Goal: Information Seeking & Learning: Check status

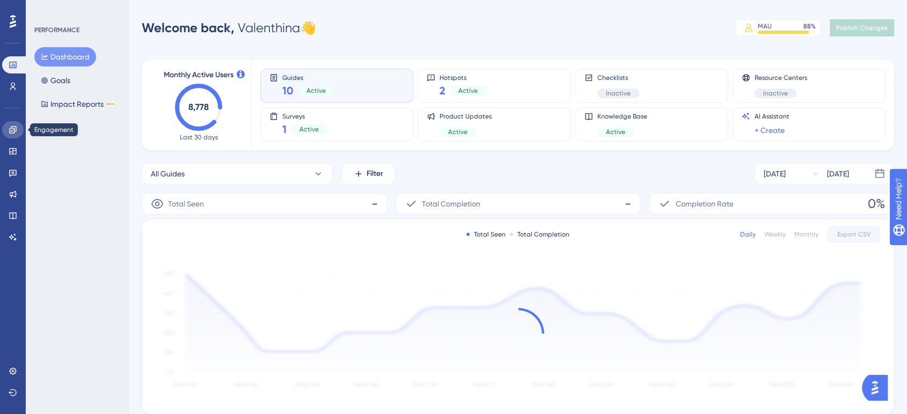
click at [12, 129] on icon at bounding box center [13, 130] width 9 height 9
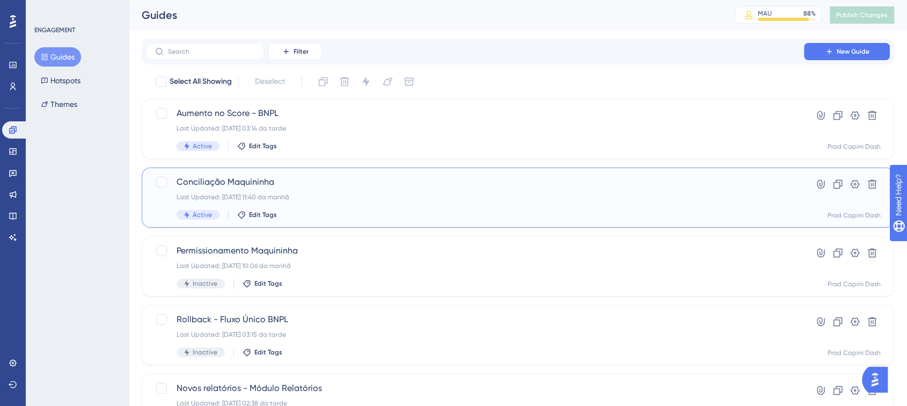
click at [369, 189] on div "Conciliação Maquininha Last Updated: [DATE] 11:40 da manhã Active Edit Tags" at bounding box center [474, 197] width 597 height 44
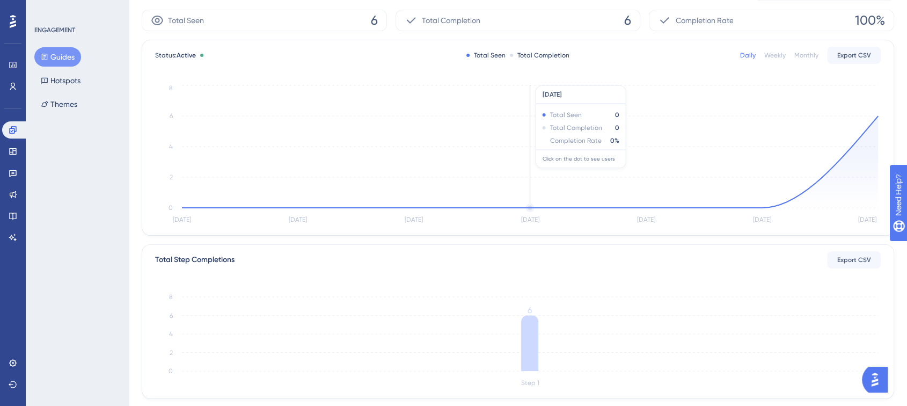
scroll to position [238, 0]
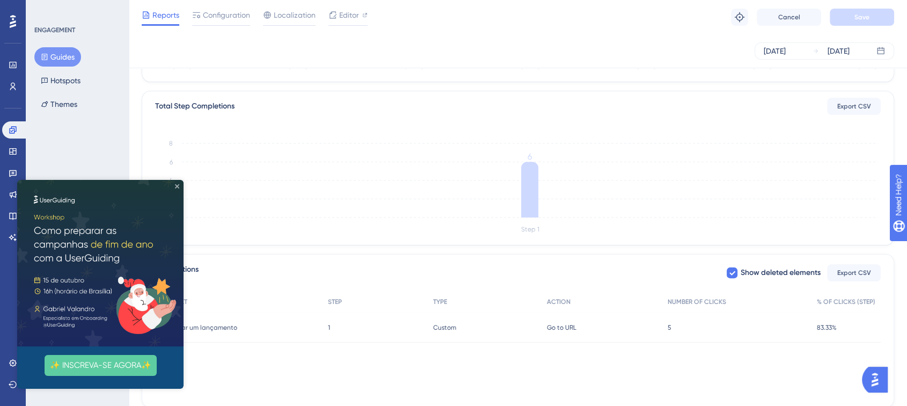
click at [176, 185] on icon "Close Preview" at bounding box center [177, 186] width 4 height 4
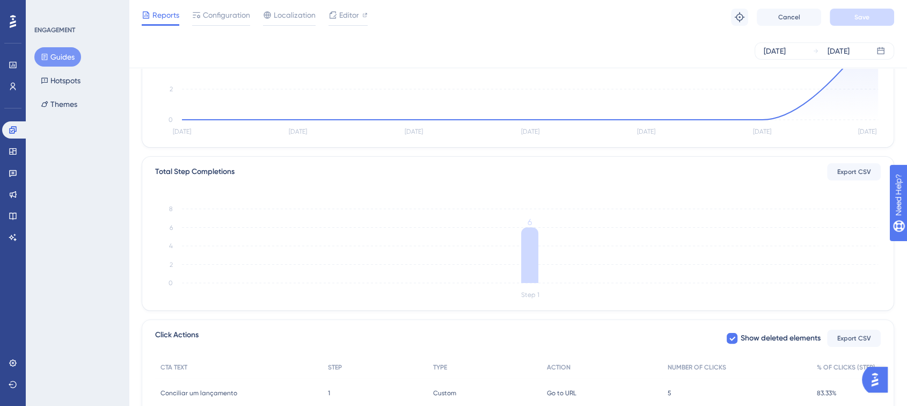
scroll to position [0, 0]
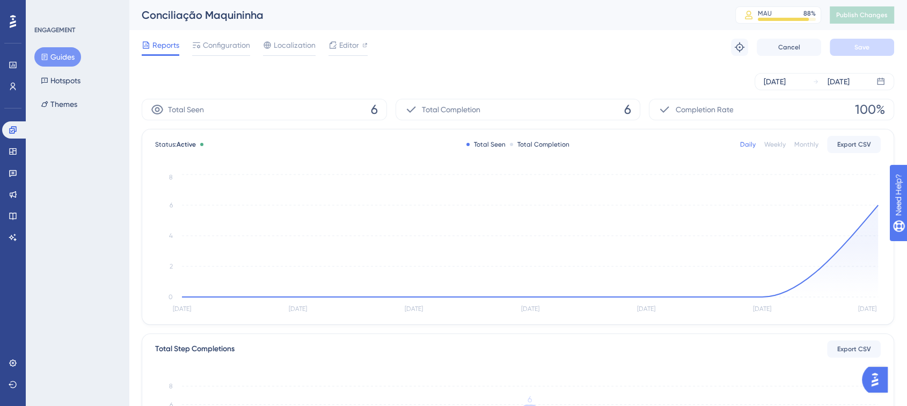
click at [62, 63] on button "Guides" at bounding box center [57, 56] width 47 height 19
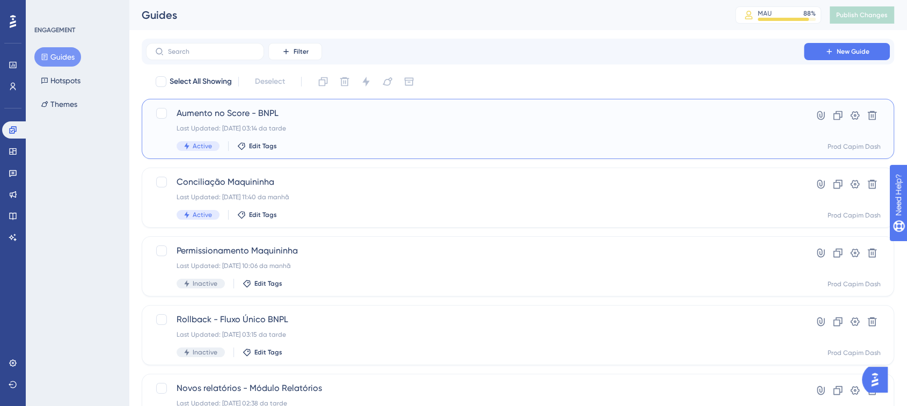
click at [322, 132] on div "Aumento no Score - BNPL Last Updated: [DATE] 03:14 da tarde Active Edit Tags" at bounding box center [474, 129] width 597 height 44
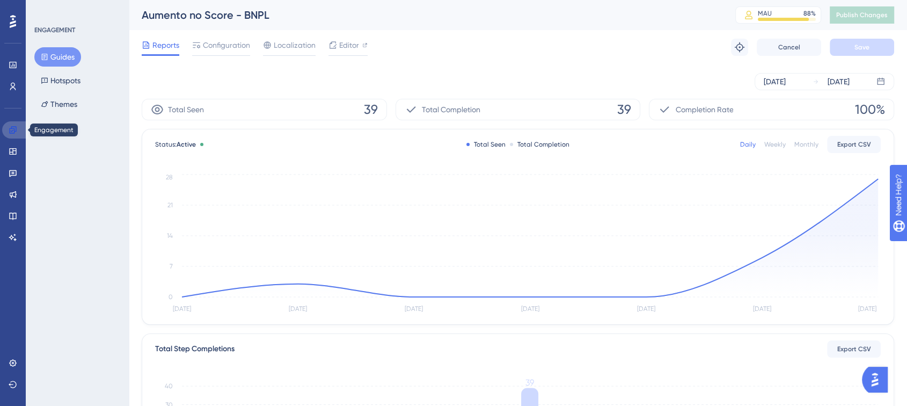
click at [10, 126] on icon at bounding box center [13, 130] width 9 height 9
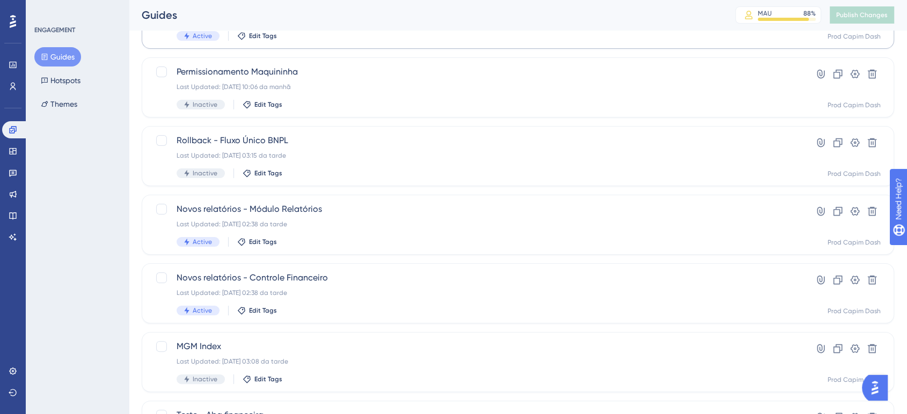
scroll to position [238, 0]
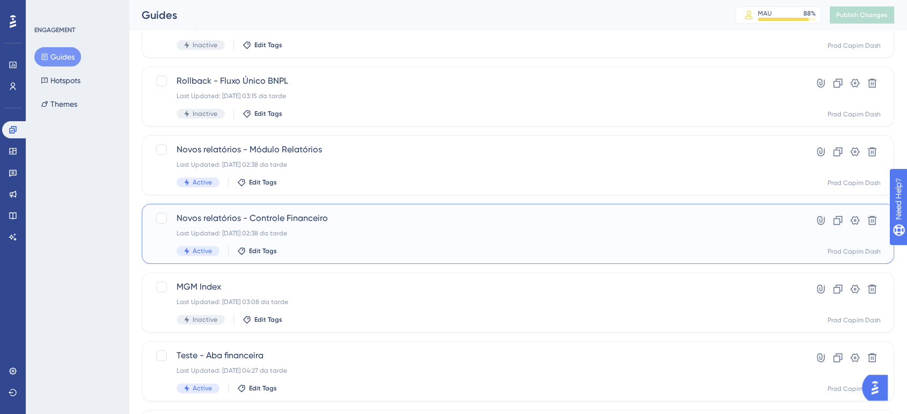
click at [356, 234] on div "Last Updated: [DATE] 02:38 da tarde" at bounding box center [474, 233] width 597 height 9
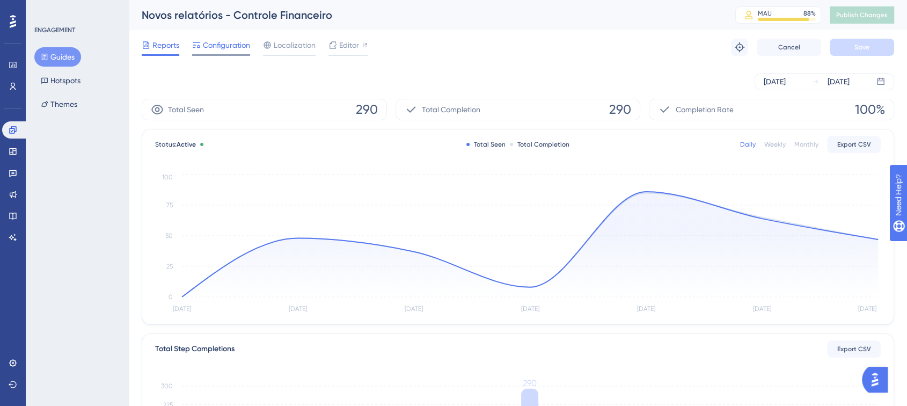
click at [231, 50] on span "Configuration" at bounding box center [226, 45] width 47 height 13
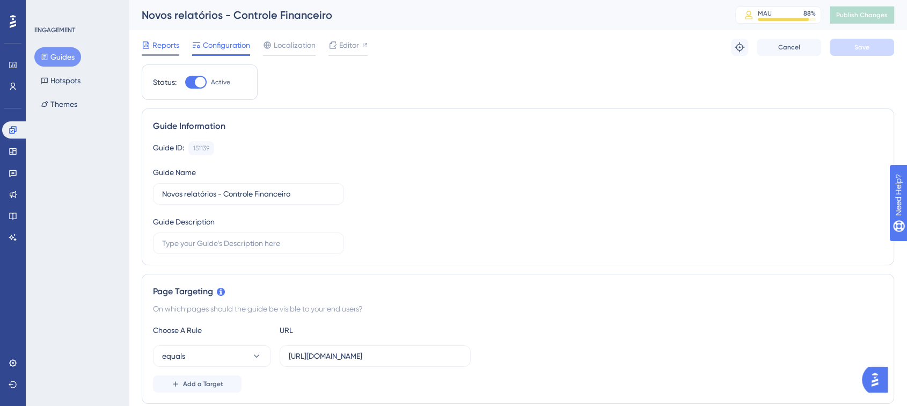
click at [175, 52] on div "Reports" at bounding box center [161, 47] width 38 height 17
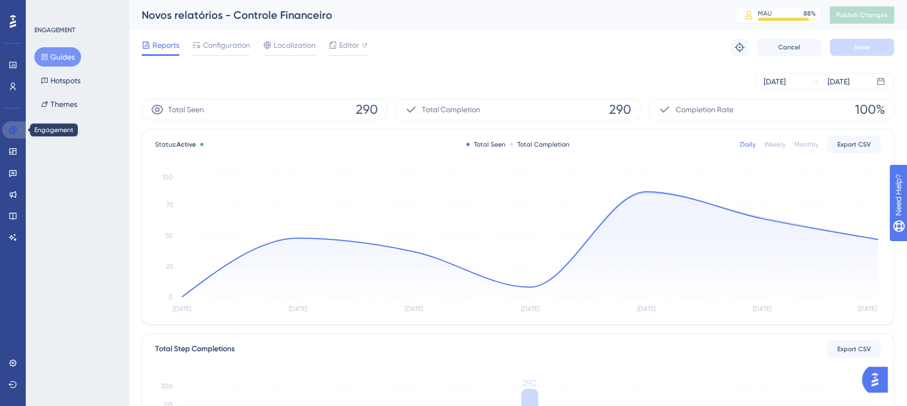
click at [9, 129] on icon at bounding box center [12, 129] width 7 height 7
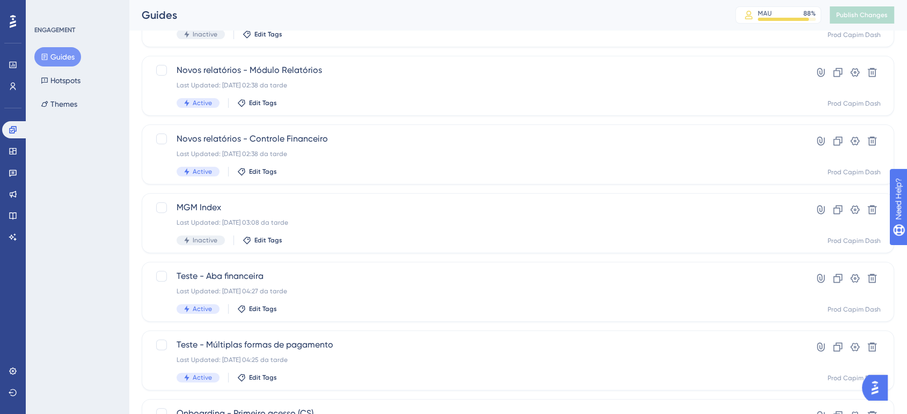
scroll to position [298, 0]
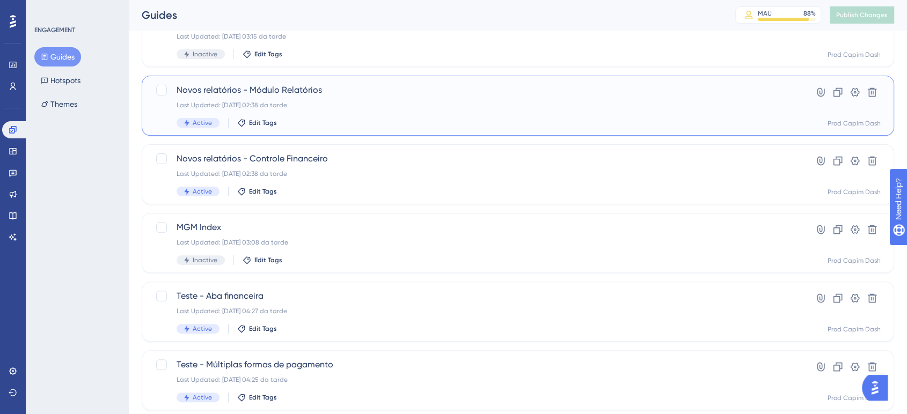
click at [411, 117] on div "Novos relatórios - Módulo Relatórios Last Updated: [DATE] 02:38 da tarde Active…" at bounding box center [474, 106] width 597 height 44
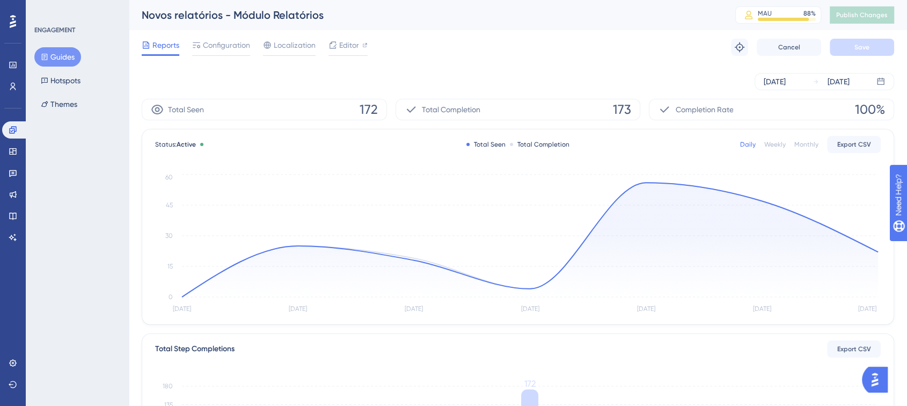
click at [53, 55] on button "Guides" at bounding box center [57, 56] width 47 height 19
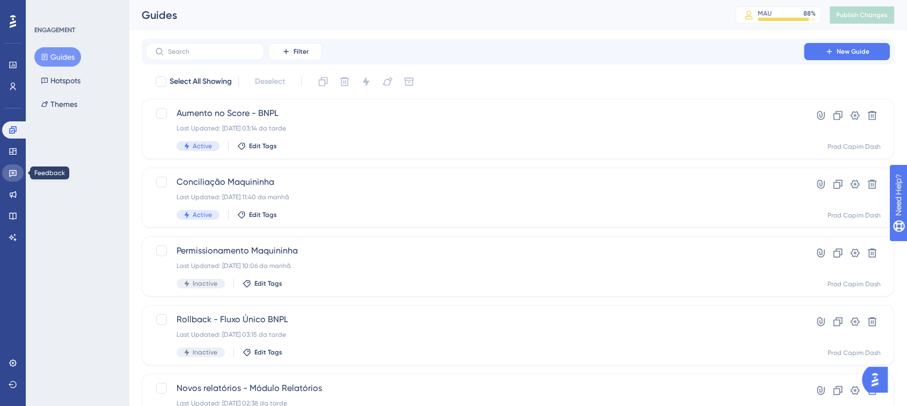
click at [8, 166] on link at bounding box center [12, 172] width 21 height 17
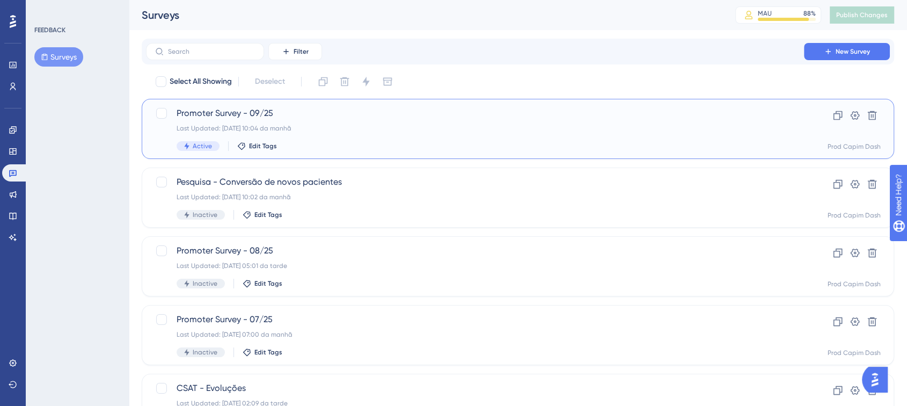
click at [340, 128] on div "Last Updated: [DATE] 10:04 da manhã" at bounding box center [474, 128] width 597 height 9
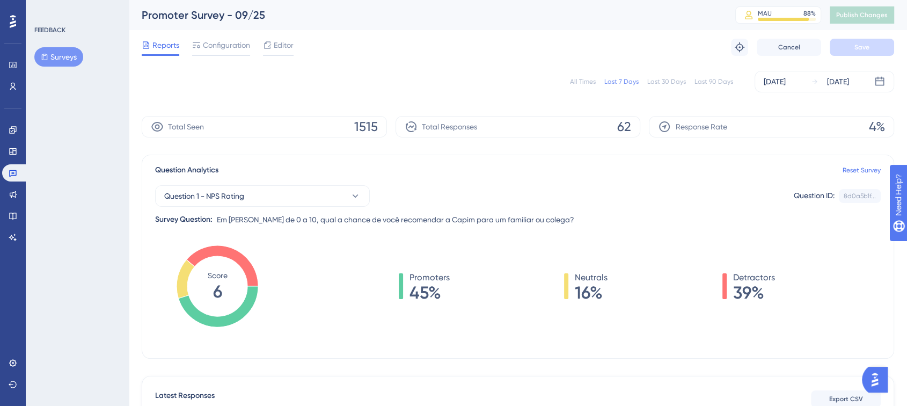
click at [583, 80] on div "All Times" at bounding box center [583, 81] width 26 height 9
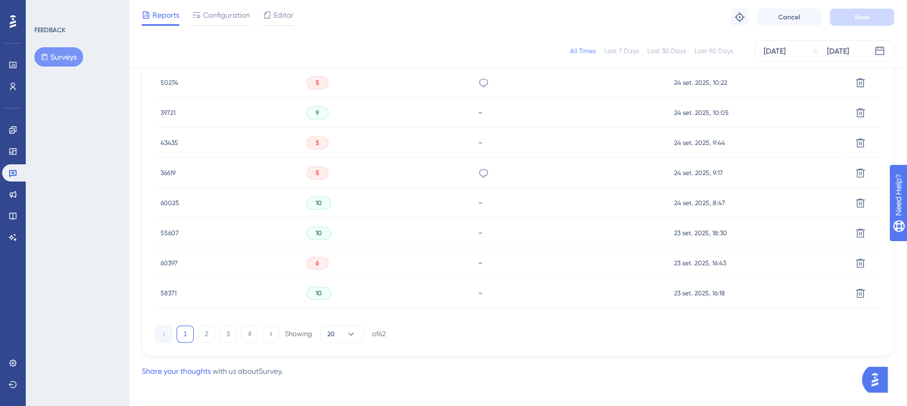
scroll to position [733, 0]
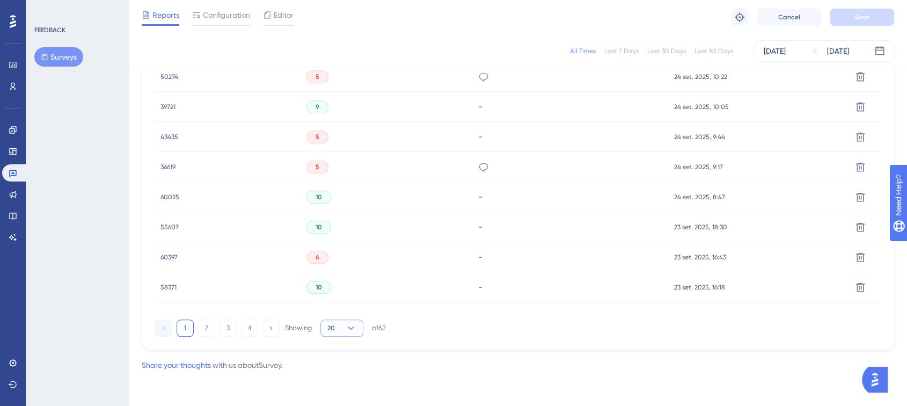
click at [328, 326] on span "20" at bounding box center [331, 327] width 8 height 9
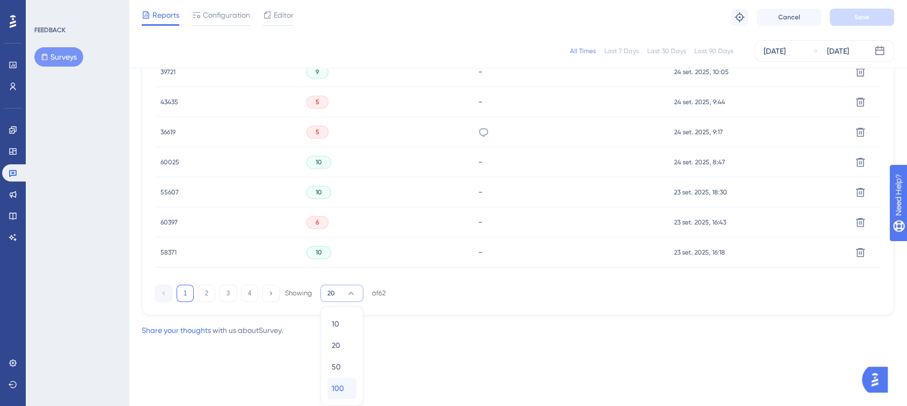
click at [348, 385] on div "100 100" at bounding box center [342, 387] width 20 height 21
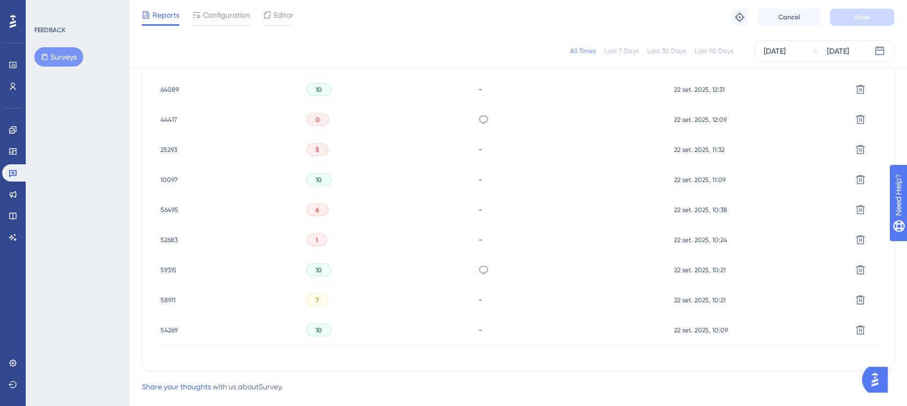
scroll to position [1973, 0]
